Goal: Transaction & Acquisition: Purchase product/service

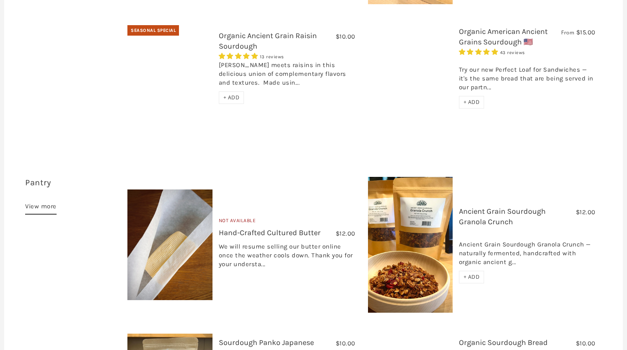
scroll to position [528, 0]
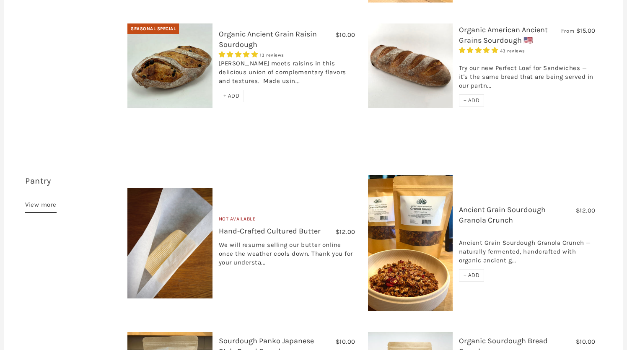
click at [389, 199] on img at bounding box center [410, 243] width 85 height 136
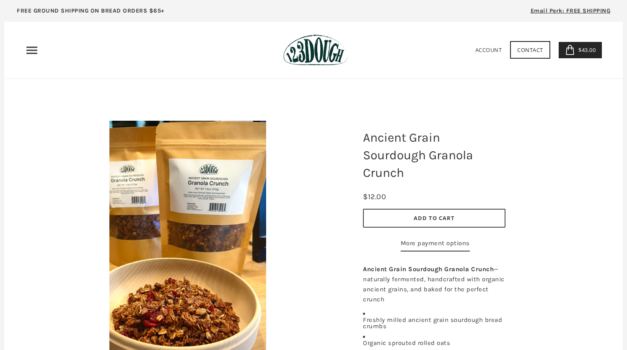
click at [433, 217] on span "Add to Cart" at bounding box center [434, 218] width 41 height 8
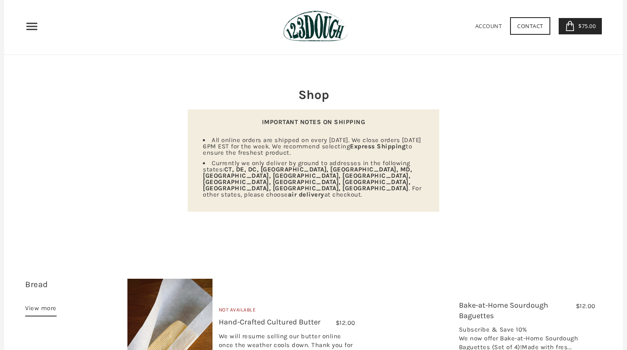
scroll to position [27, 0]
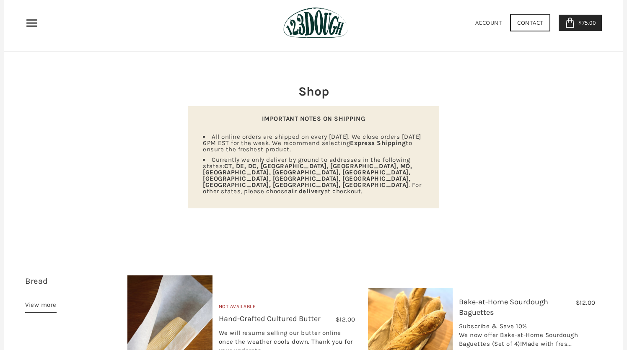
click at [587, 25] on span "$75.00" at bounding box center [585, 23] width 19 height 8
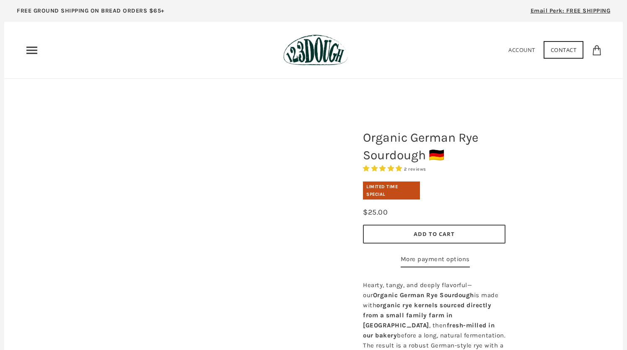
click at [420, 231] on span "Add to Cart" at bounding box center [434, 234] width 41 height 8
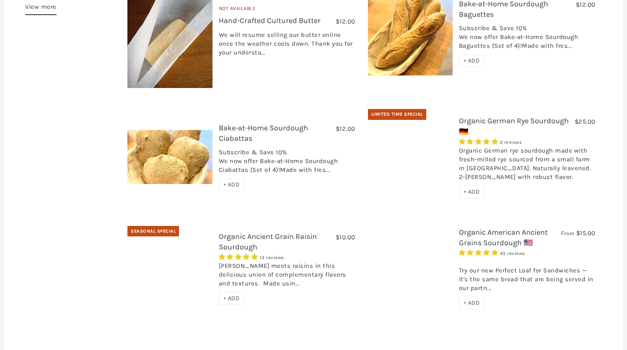
scroll to position [368, 0]
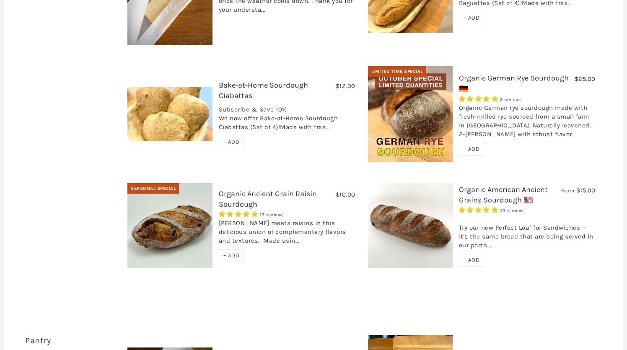
click at [164, 202] on img at bounding box center [169, 225] width 85 height 85
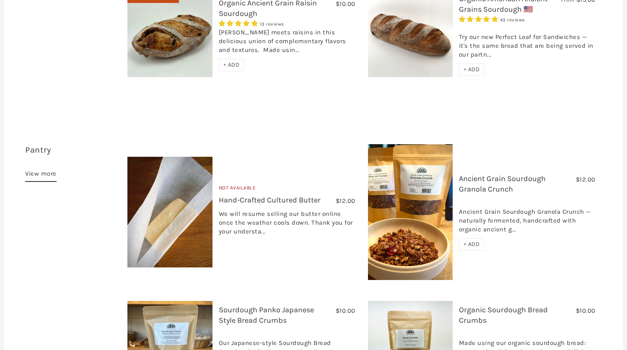
scroll to position [569, 0]
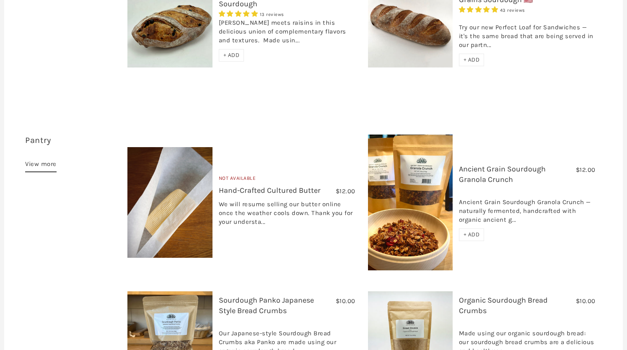
click at [424, 187] on img at bounding box center [410, 203] width 85 height 136
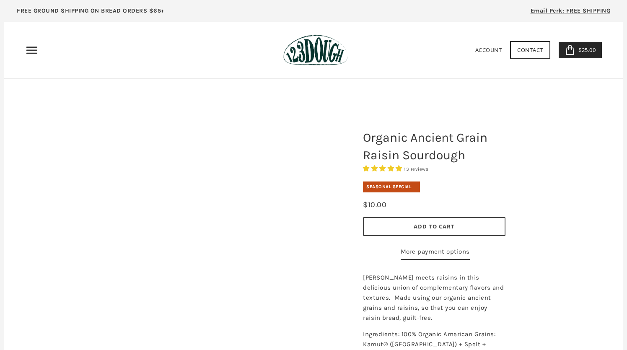
click at [407, 222] on button "Add to Cart" at bounding box center [434, 226] width 143 height 19
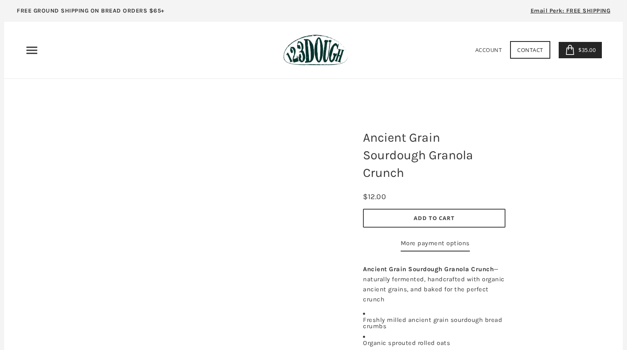
click at [395, 221] on button "Add to Cart" at bounding box center [434, 218] width 143 height 19
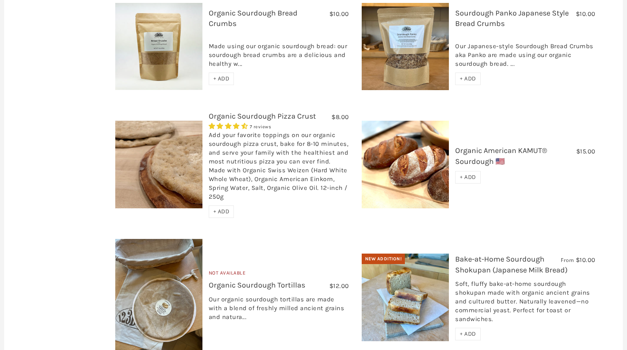
scroll to position [760, 0]
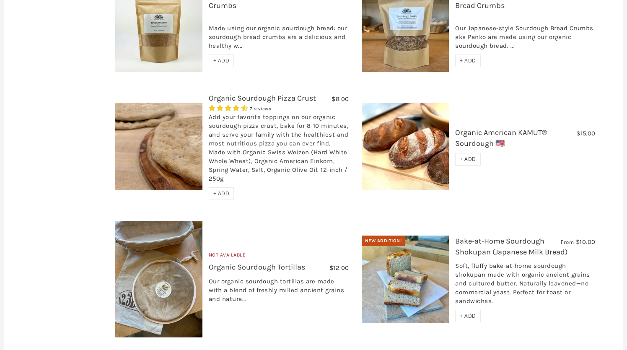
click at [213, 190] on span "+ ADD" at bounding box center [221, 193] width 16 height 7
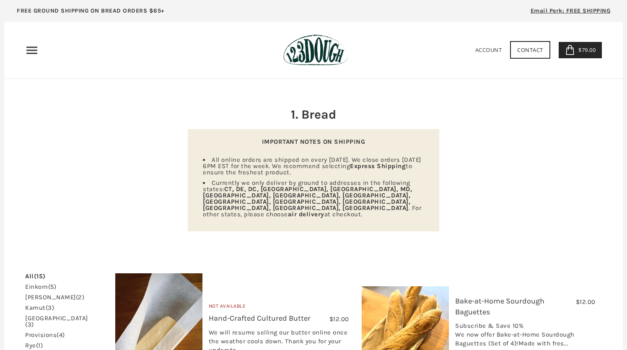
scroll to position [0, 0]
click at [586, 51] on span "$79.00" at bounding box center [585, 50] width 19 height 8
